Goal: Information Seeking & Learning: Learn about a topic

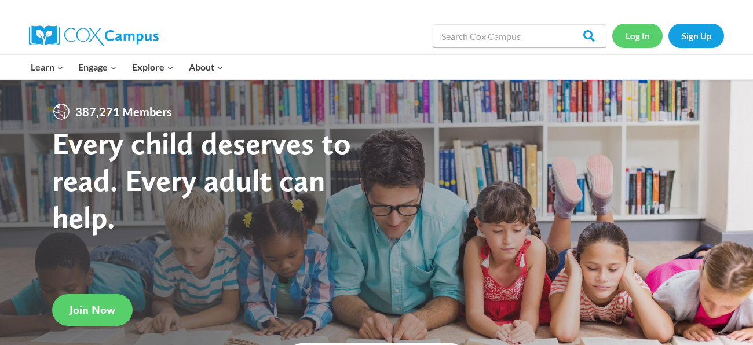
click at [628, 42] on link "Log In" at bounding box center [637, 36] width 50 height 24
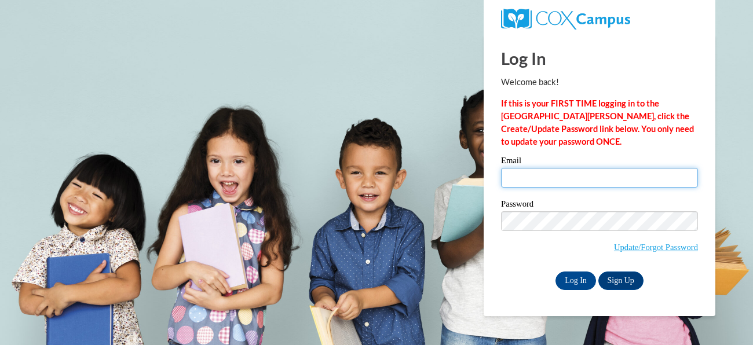
click at [540, 174] on input "Email" at bounding box center [599, 178] width 197 height 20
type input "rhaleighzalac53@gmail.com"
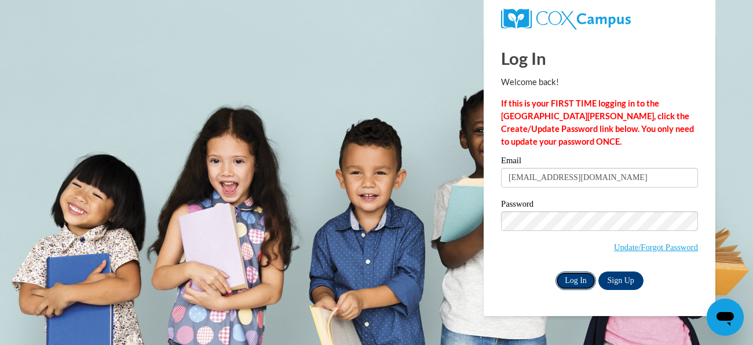
click at [586, 276] on input "Log In" at bounding box center [575, 281] width 41 height 19
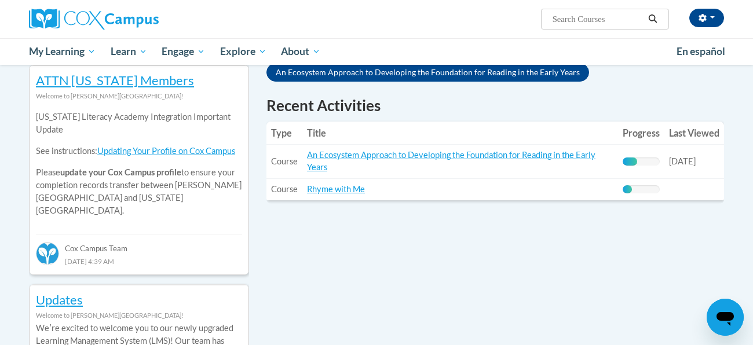
scroll to position [390, 0]
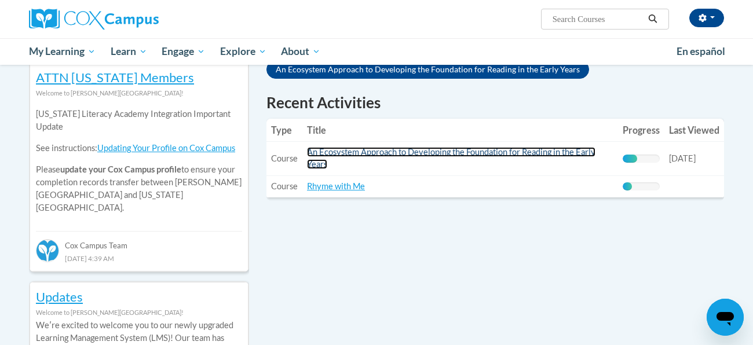
click at [364, 147] on link "An Ecosystem Approach to Developing the Foundation for Reading in the Early Yea…" at bounding box center [451, 158] width 288 height 22
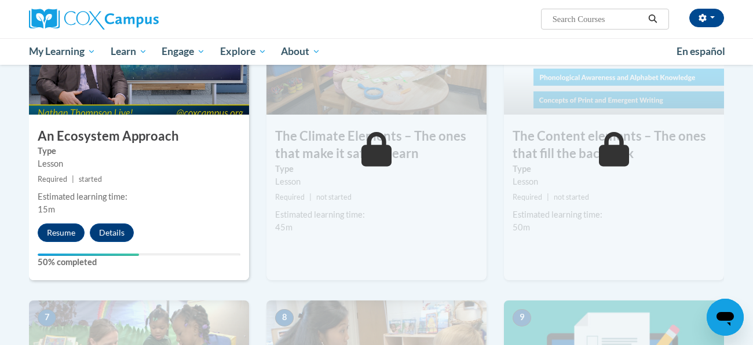
scroll to position [657, 0]
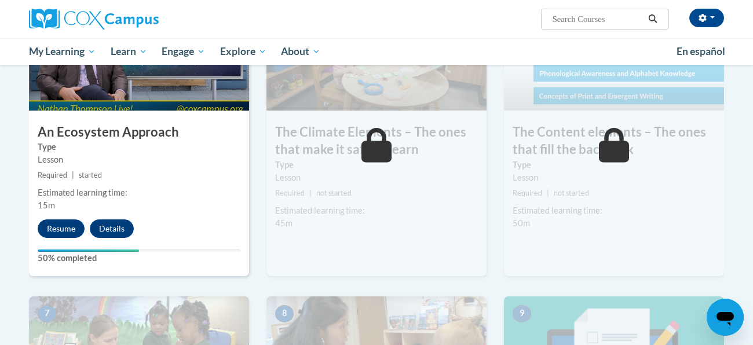
click at [43, 283] on div "4 An Ecosystem Approach Type Lesson Required | started Estimated learning time:…" at bounding box center [138, 146] width 237 height 302
click at [61, 250] on div "Your progress" at bounding box center [88, 251] width 101 height 2
click at [60, 233] on button "Resume" at bounding box center [61, 228] width 47 height 19
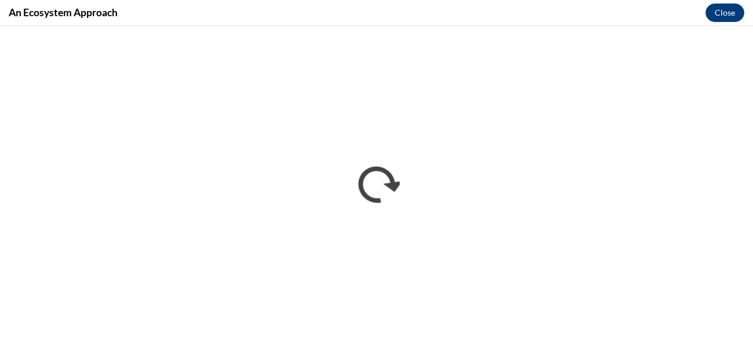
scroll to position [0, 0]
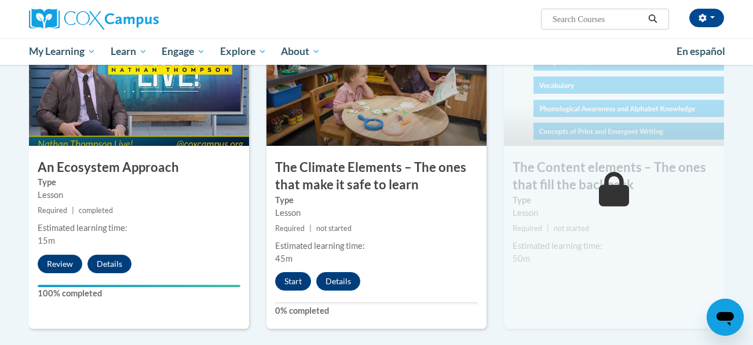
scroll to position [624, 0]
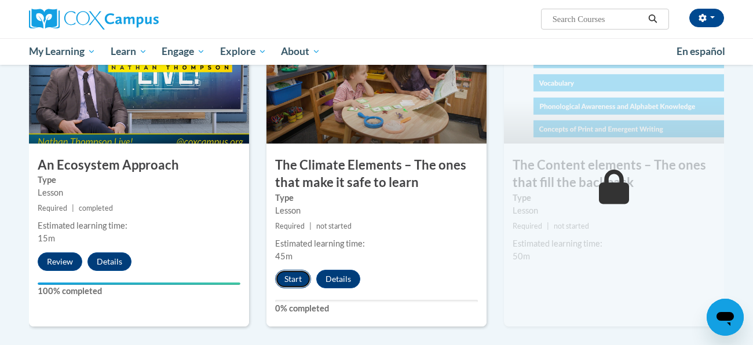
click at [286, 276] on button "Start" at bounding box center [293, 279] width 36 height 19
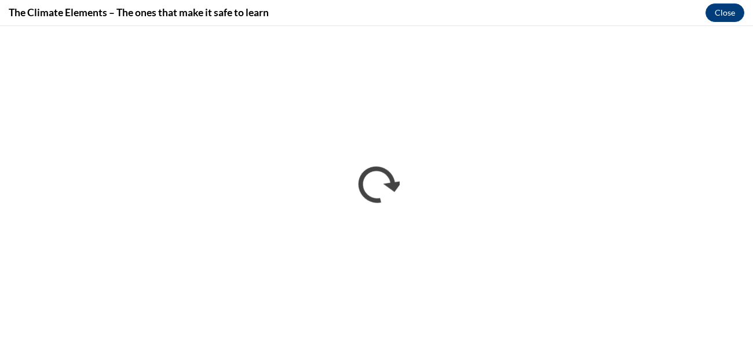
scroll to position [0, 0]
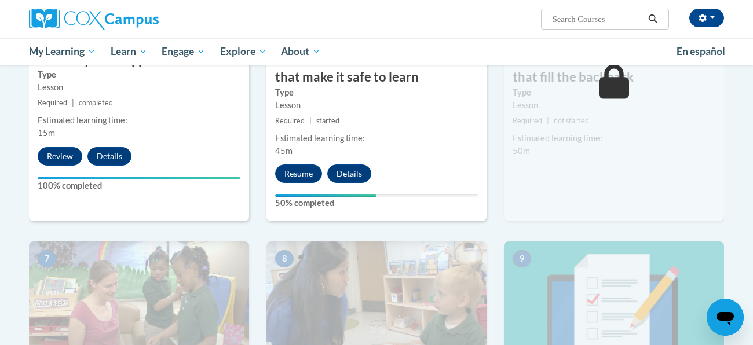
scroll to position [733, 0]
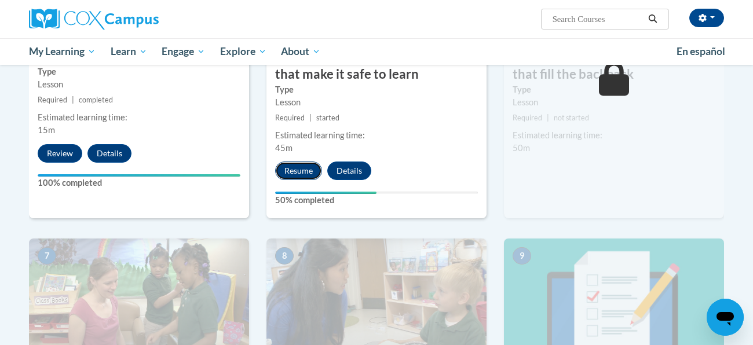
click at [309, 164] on button "Resume" at bounding box center [298, 171] width 47 height 19
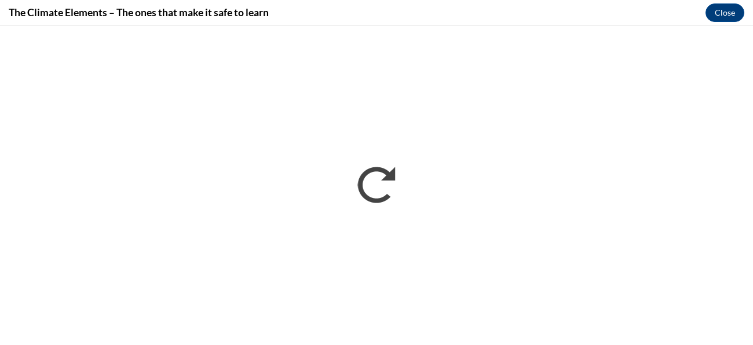
scroll to position [0, 0]
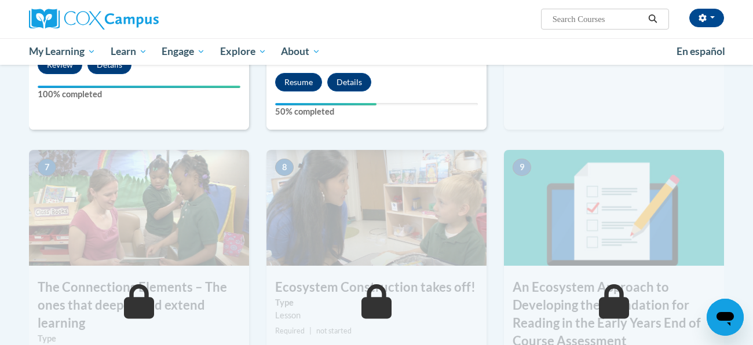
scroll to position [823, 0]
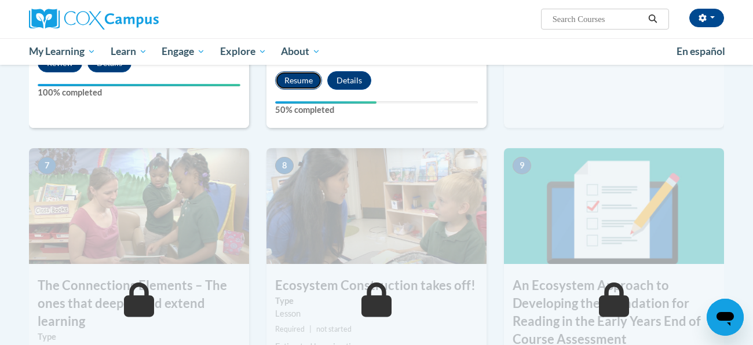
click at [298, 75] on button "Resume" at bounding box center [298, 80] width 47 height 19
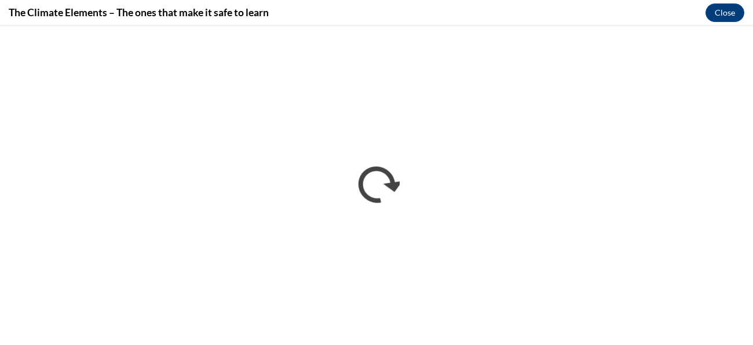
scroll to position [0, 0]
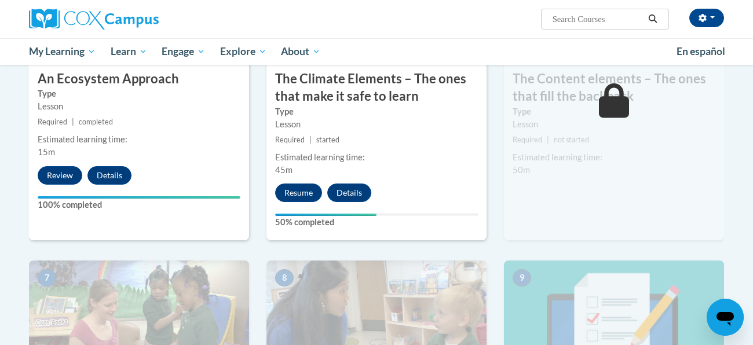
scroll to position [715, 0]
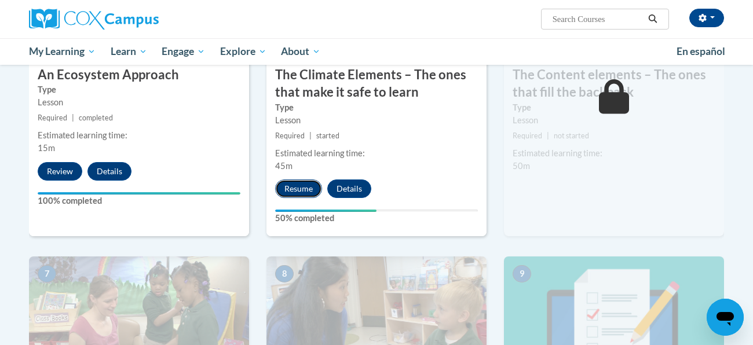
click at [299, 191] on button "Resume" at bounding box center [298, 189] width 47 height 19
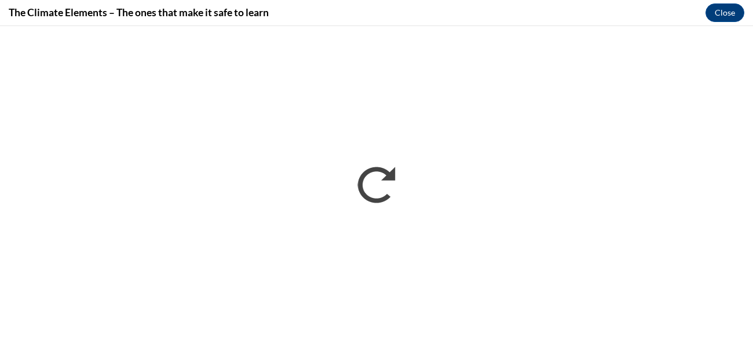
scroll to position [0, 0]
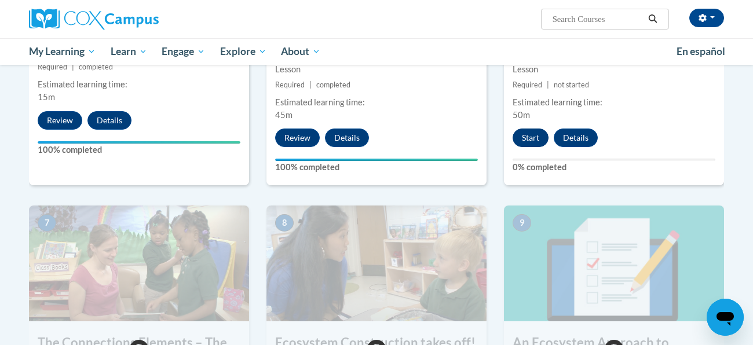
scroll to position [778, 0]
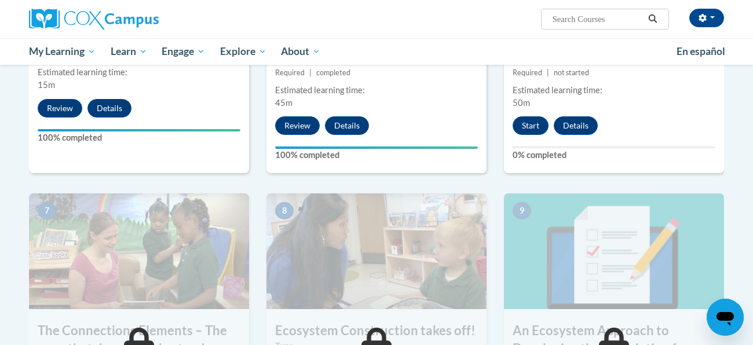
click at [733, 318] on icon "Open messaging window" at bounding box center [724, 319] width 17 height 14
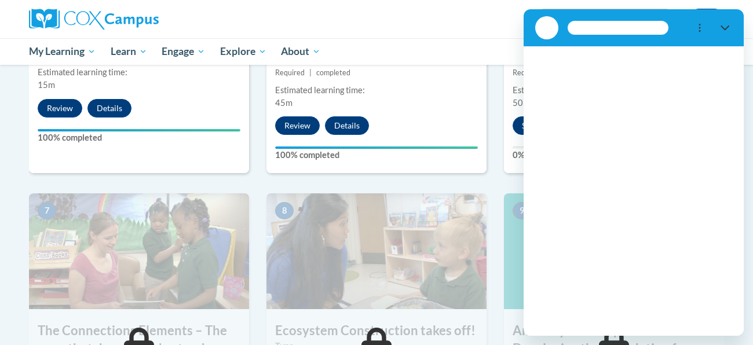
scroll to position [0, 0]
click at [724, 22] on button "Close" at bounding box center [725, 27] width 23 height 23
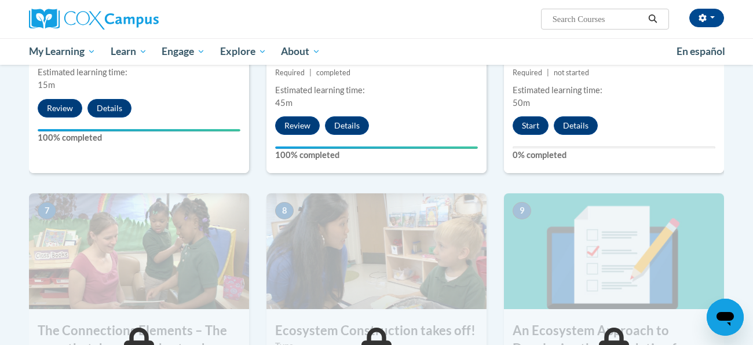
click at [722, 164] on div "6 The Content elements – The ones that fill the backpack Type Lesson Required |…" at bounding box center [614, 23] width 220 height 299
click at [722, 316] on icon "Open messaging window, 1 unread message" at bounding box center [724, 319] width 17 height 14
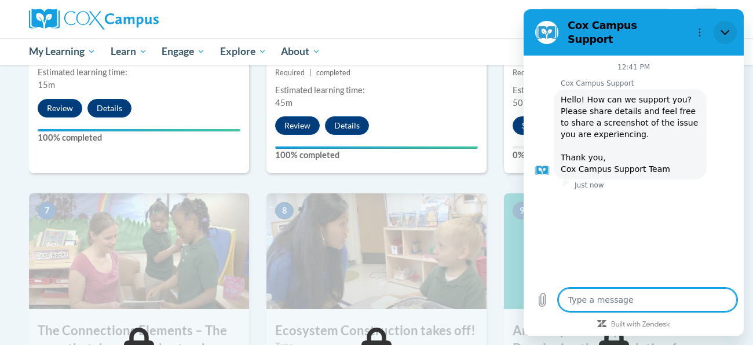
click at [722, 21] on button "Close" at bounding box center [725, 32] width 23 height 23
type textarea "x"
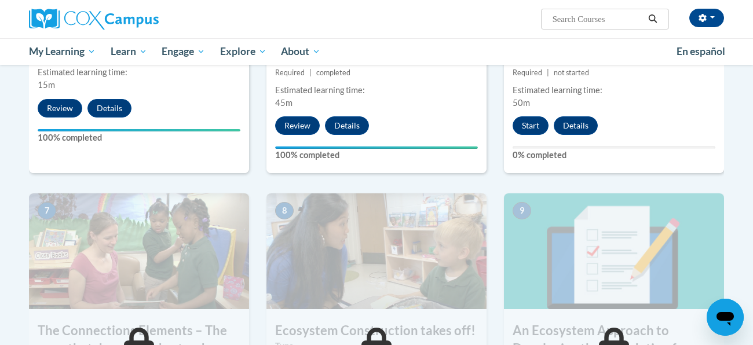
click at [737, 228] on div "Toggle navigation Overview Lessons Resources Feedback Transcript Overview Recom…" at bounding box center [377, 13] width 730 height 1138
